Goal: Task Accomplishment & Management: Manage account settings

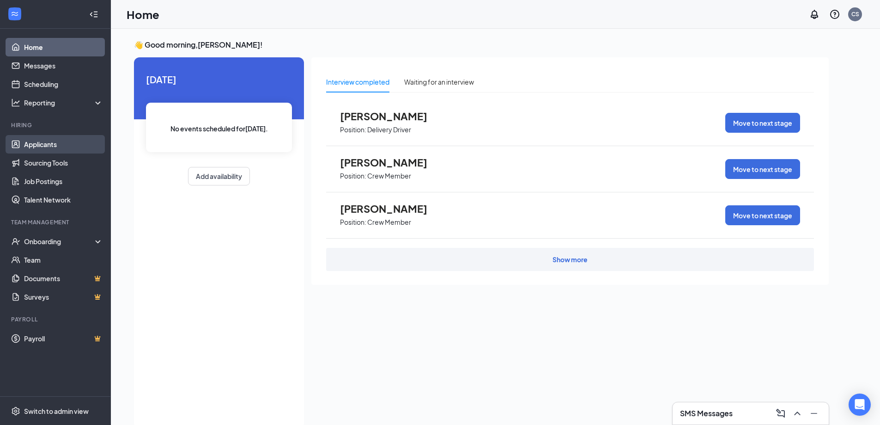
click at [47, 144] on link "Applicants" at bounding box center [63, 144] width 79 height 18
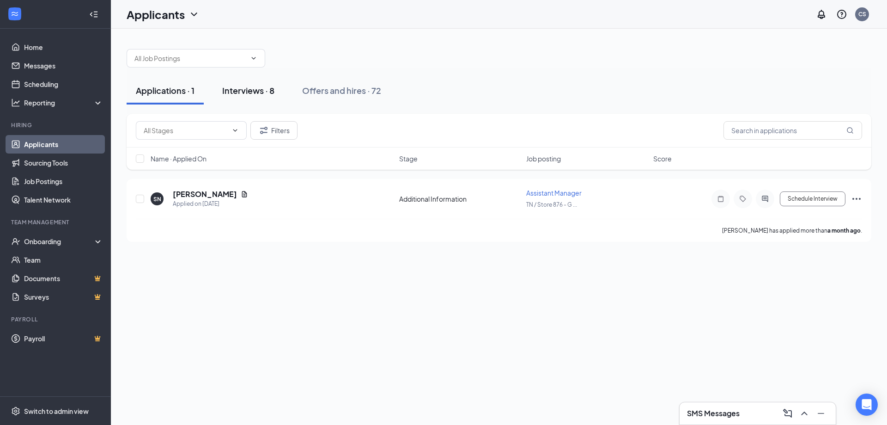
click at [243, 87] on div "Interviews · 8" at bounding box center [248, 91] width 52 height 12
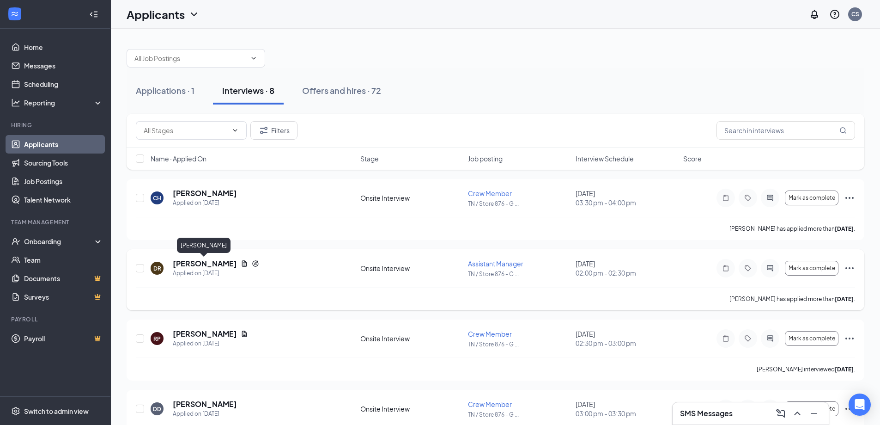
click at [204, 263] on h5 "[PERSON_NAME]" at bounding box center [205, 263] width 64 height 10
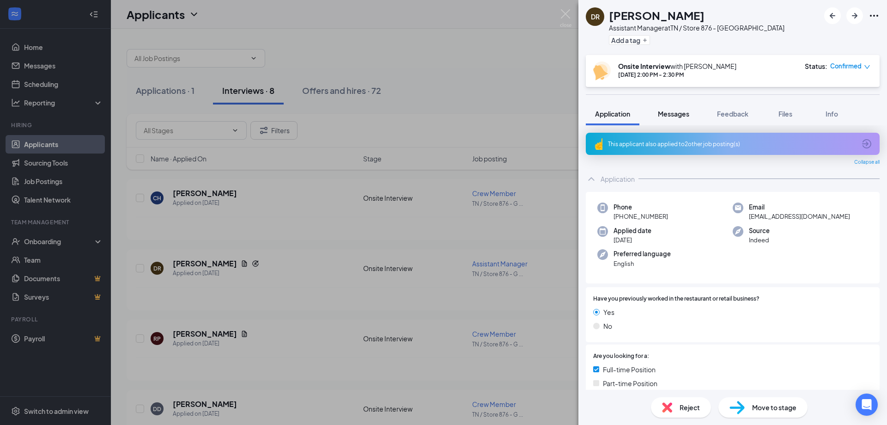
click at [668, 115] on span "Messages" at bounding box center [673, 113] width 31 height 8
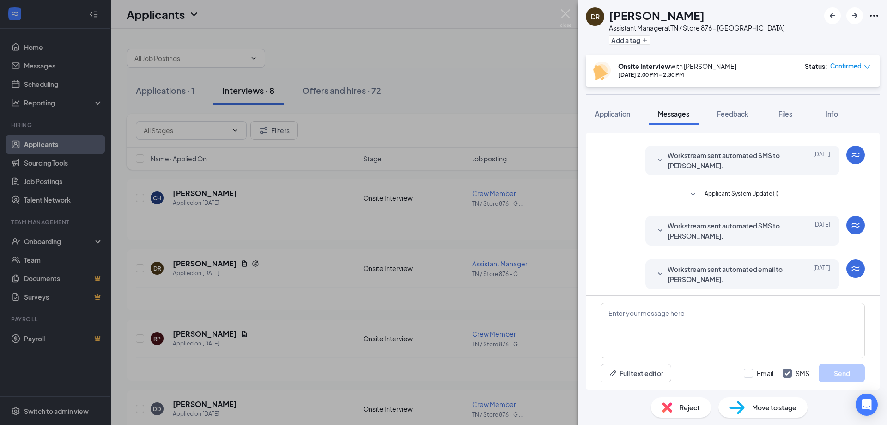
scroll to position [135, 0]
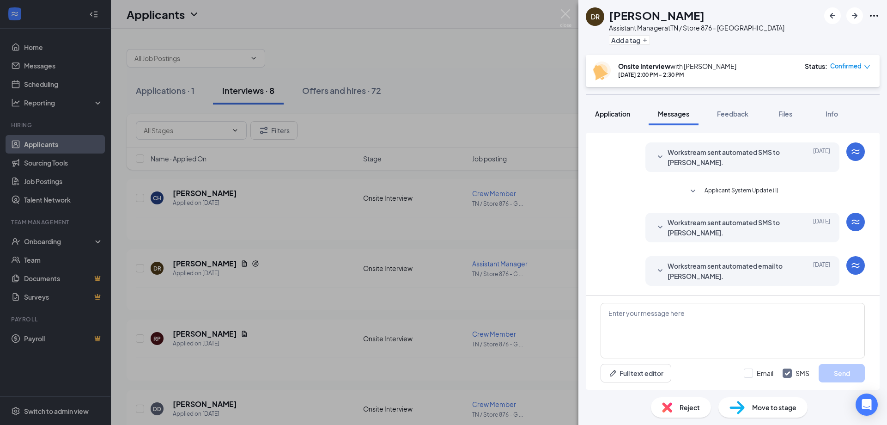
click at [605, 109] on span "Application" at bounding box center [612, 113] width 35 height 8
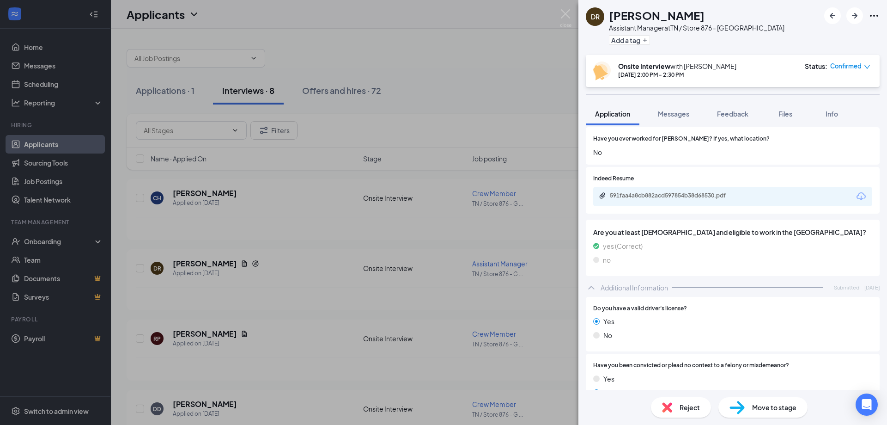
scroll to position [277, 0]
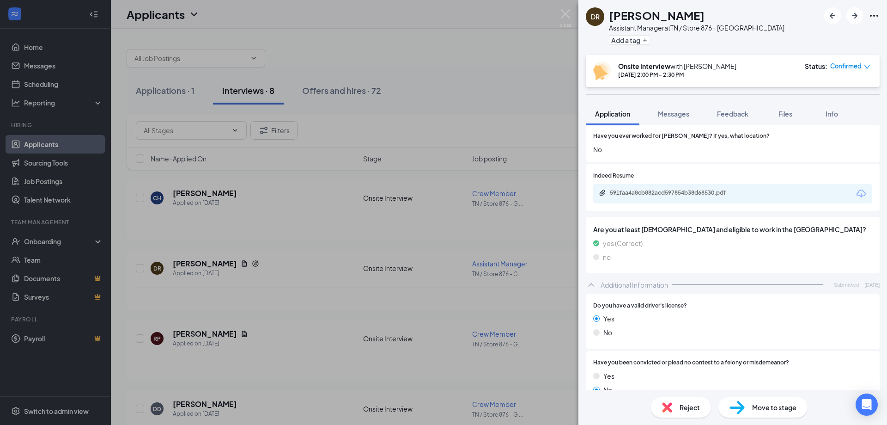
click at [641, 199] on div "591faa4a8cb882acd597854b38d68530.pdf" at bounding box center [732, 193] width 279 height 19
click at [648, 194] on div "591faa4a8cb882acd597854b38d68530.pdf" at bounding box center [674, 192] width 129 height 7
click at [281, 267] on div "DR [PERSON_NAME] Assistant Manager at [GEOGRAPHIC_DATA] / Store 876 - [GEOGRAPH…" at bounding box center [443, 212] width 887 height 425
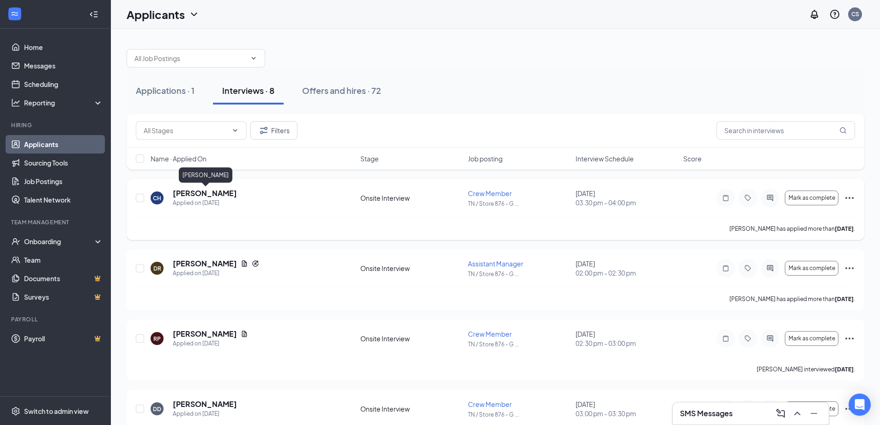
click at [220, 194] on h5 "[PERSON_NAME]" at bounding box center [205, 193] width 64 height 10
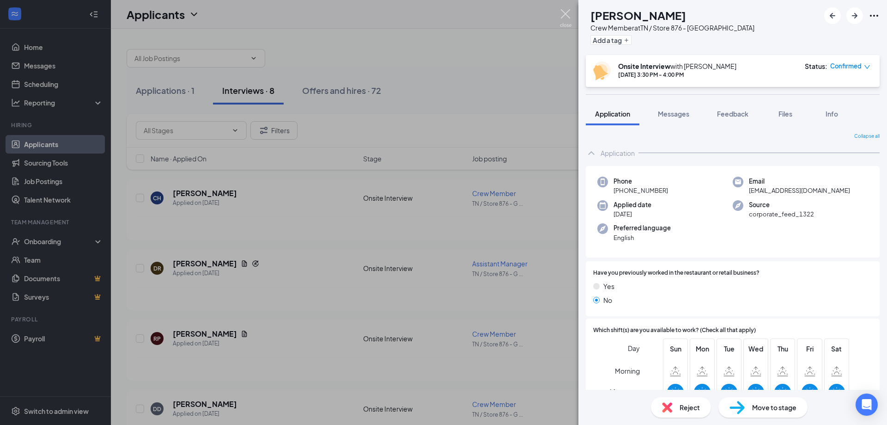
click at [569, 12] on img at bounding box center [566, 18] width 12 height 18
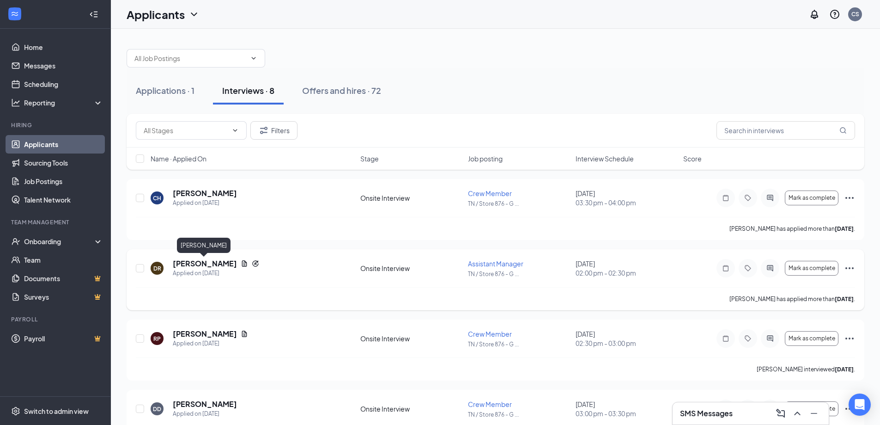
click at [200, 263] on h5 "[PERSON_NAME]" at bounding box center [205, 263] width 64 height 10
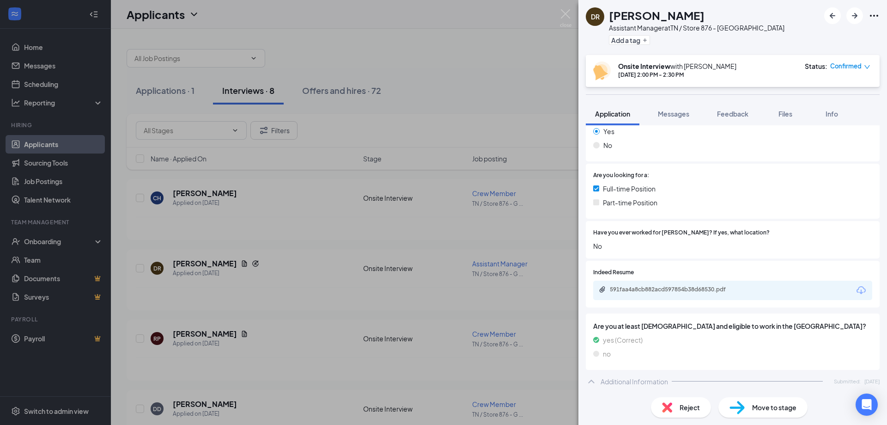
scroll to position [231, 0]
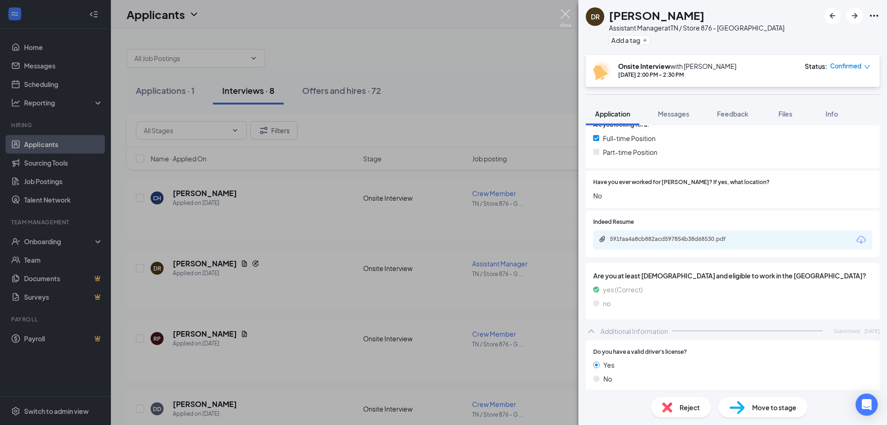
click at [567, 12] on img at bounding box center [566, 18] width 12 height 18
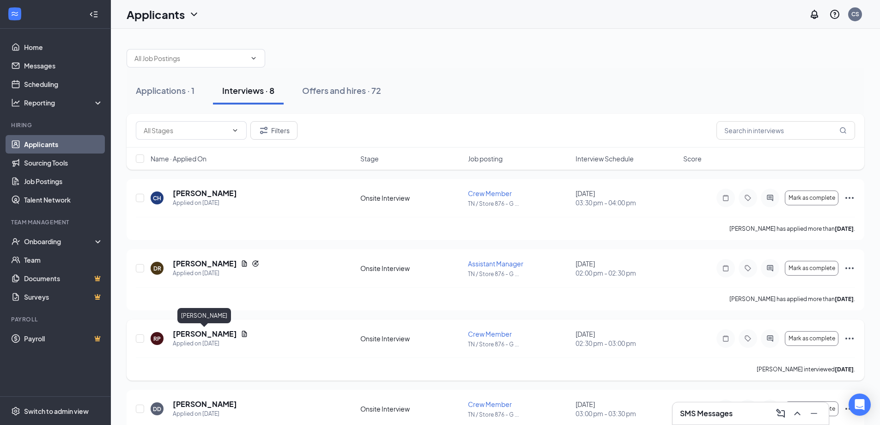
click at [208, 331] on h5 "[PERSON_NAME]" at bounding box center [205, 333] width 64 height 10
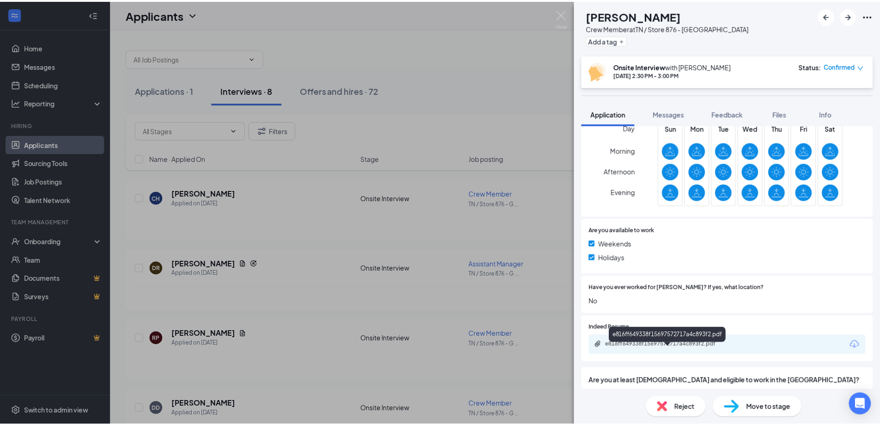
scroll to position [237, 0]
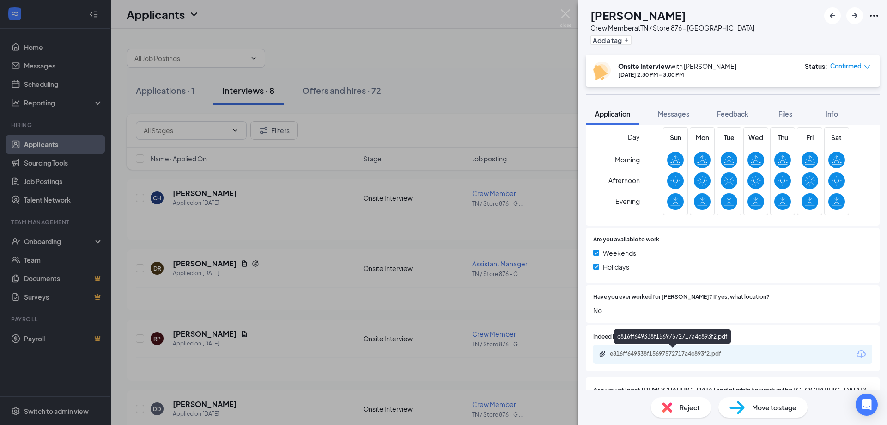
click at [634, 351] on div "e816ff649338f15697572717a4c893f2.pdf" at bounding box center [674, 353] width 129 height 7
click at [566, 14] on img at bounding box center [566, 18] width 12 height 18
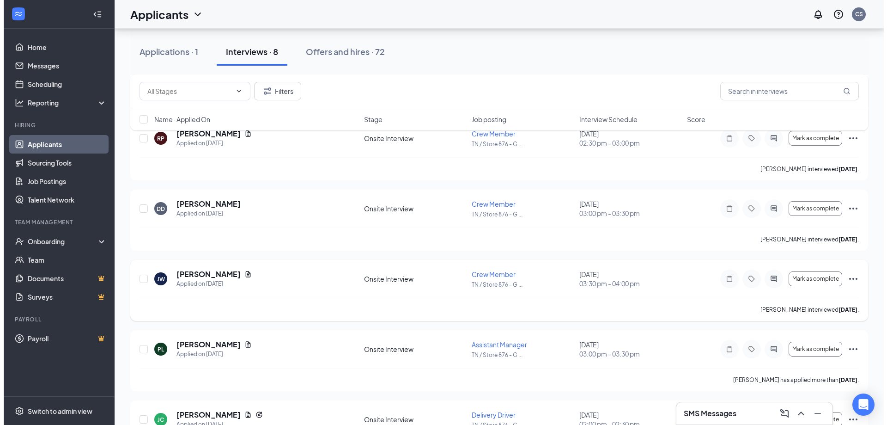
scroll to position [231, 0]
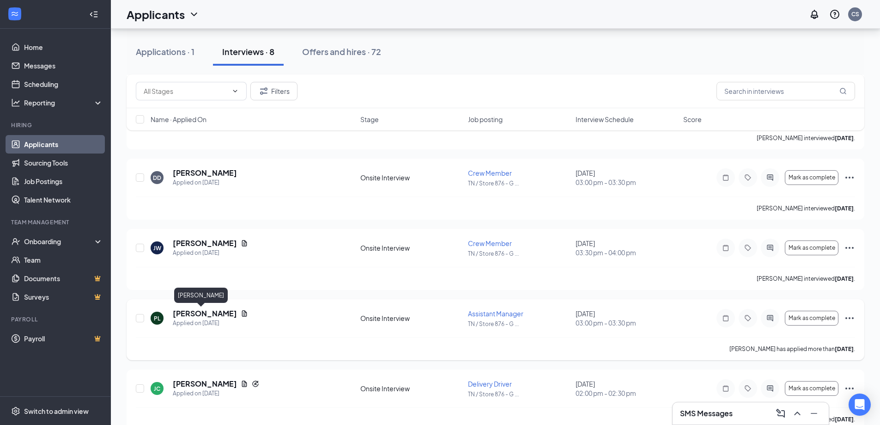
click at [181, 311] on h5 "[PERSON_NAME]" at bounding box center [205, 313] width 64 height 10
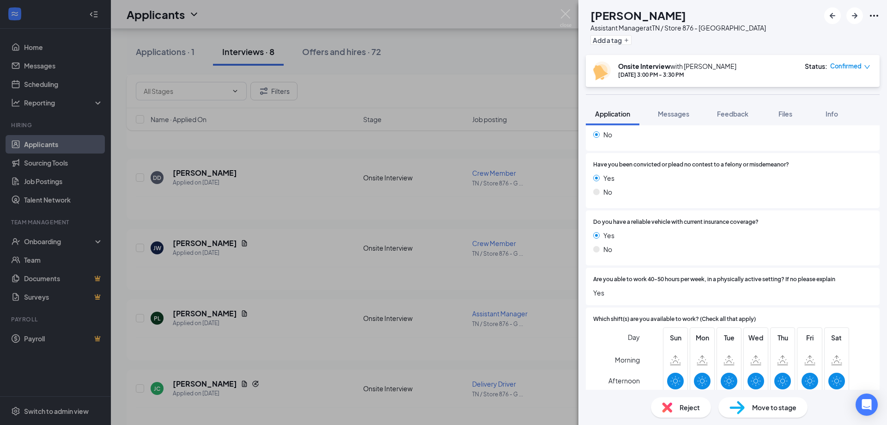
scroll to position [244, 0]
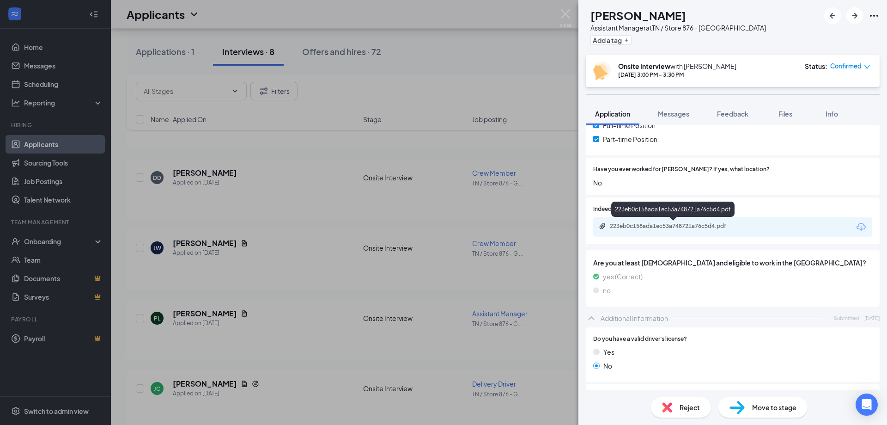
click at [680, 223] on div "223eb0c158ada1ec53a748721a76c5d4.pdf" at bounding box center [674, 225] width 129 height 7
